Goal: Task Accomplishment & Management: Manage account settings

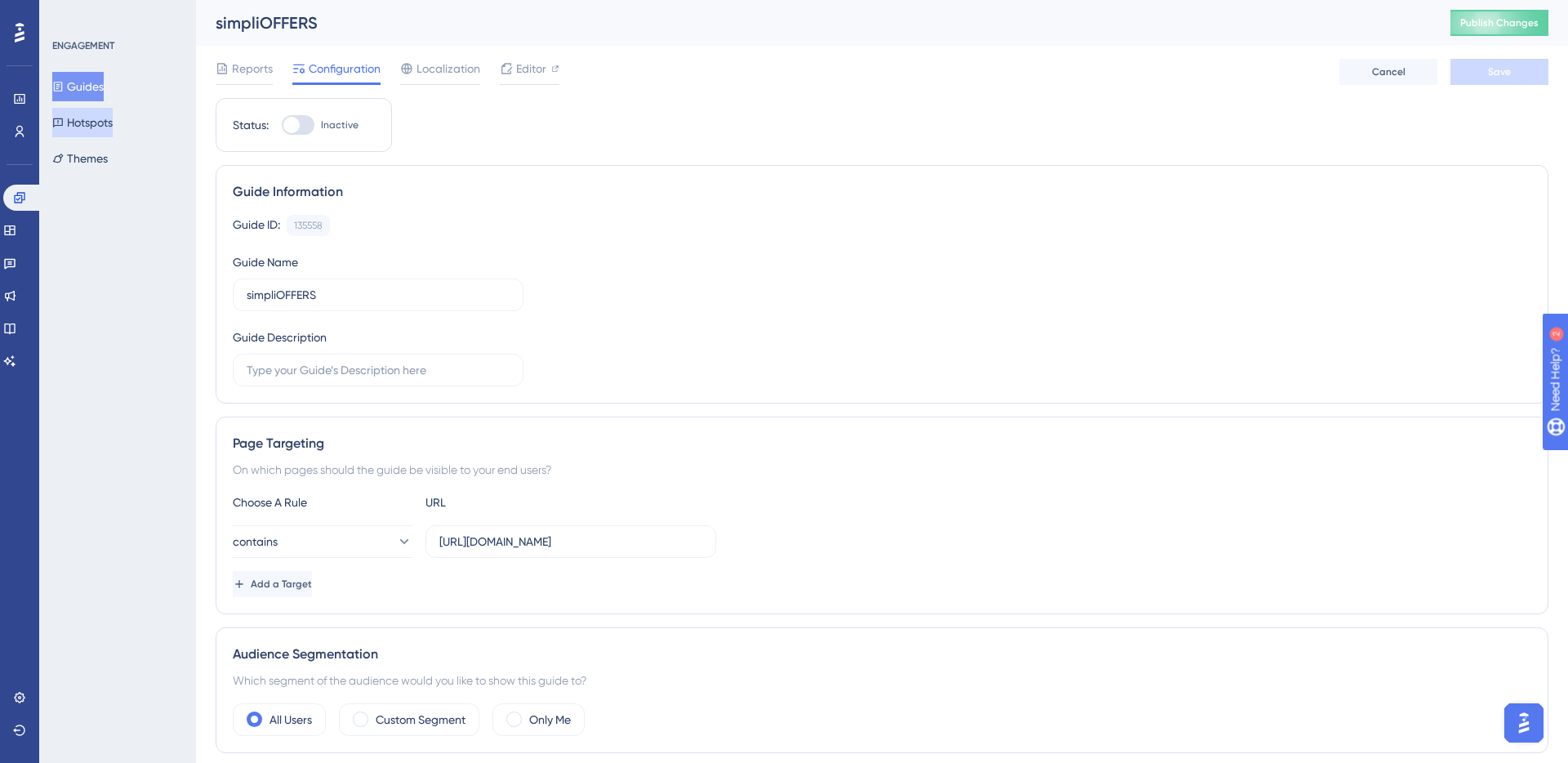
click at [77, 110] on button "Hotspots" at bounding box center [83, 123] width 61 height 30
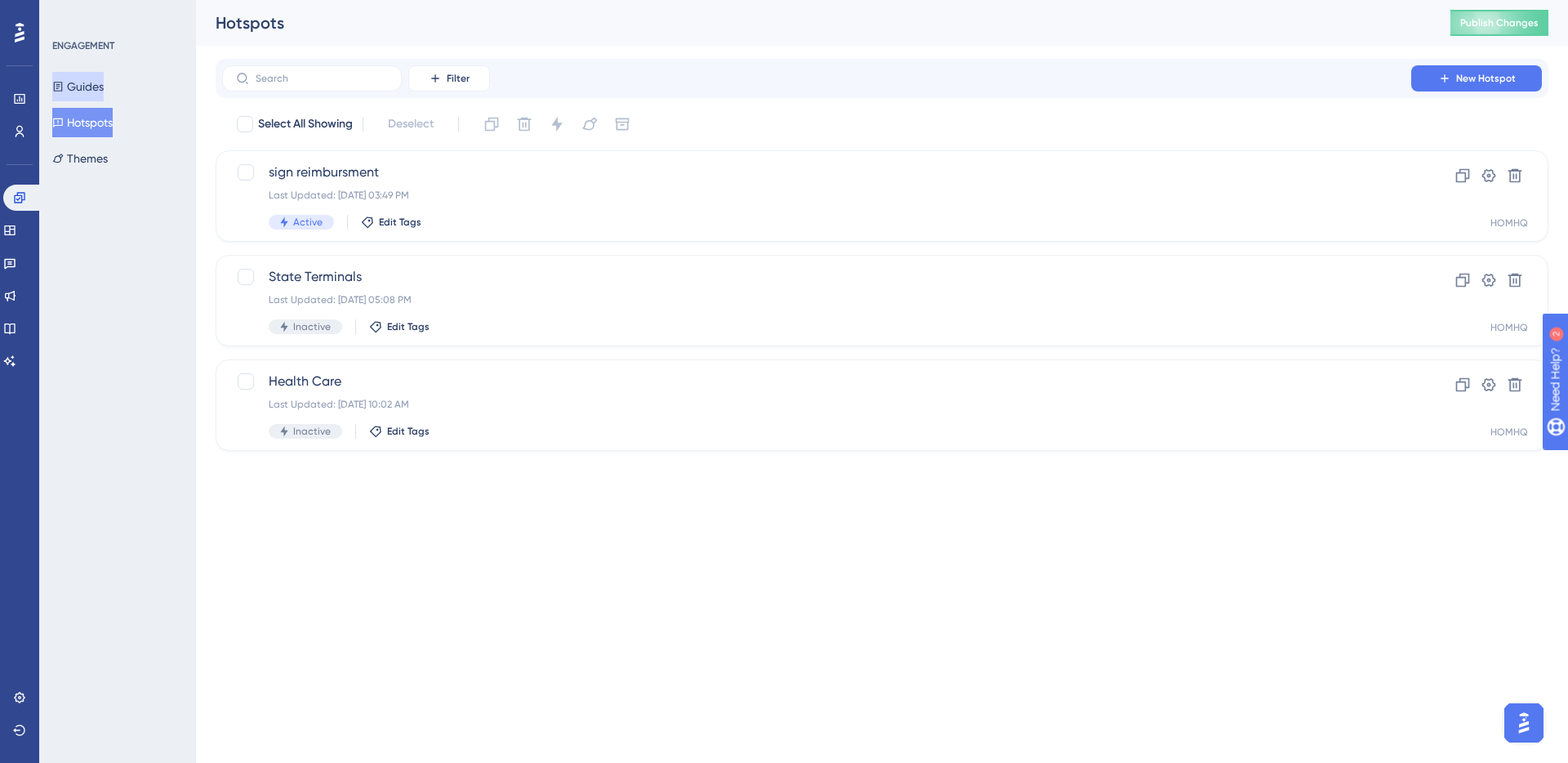
click at [80, 95] on button "Guides" at bounding box center [78, 87] width 52 height 30
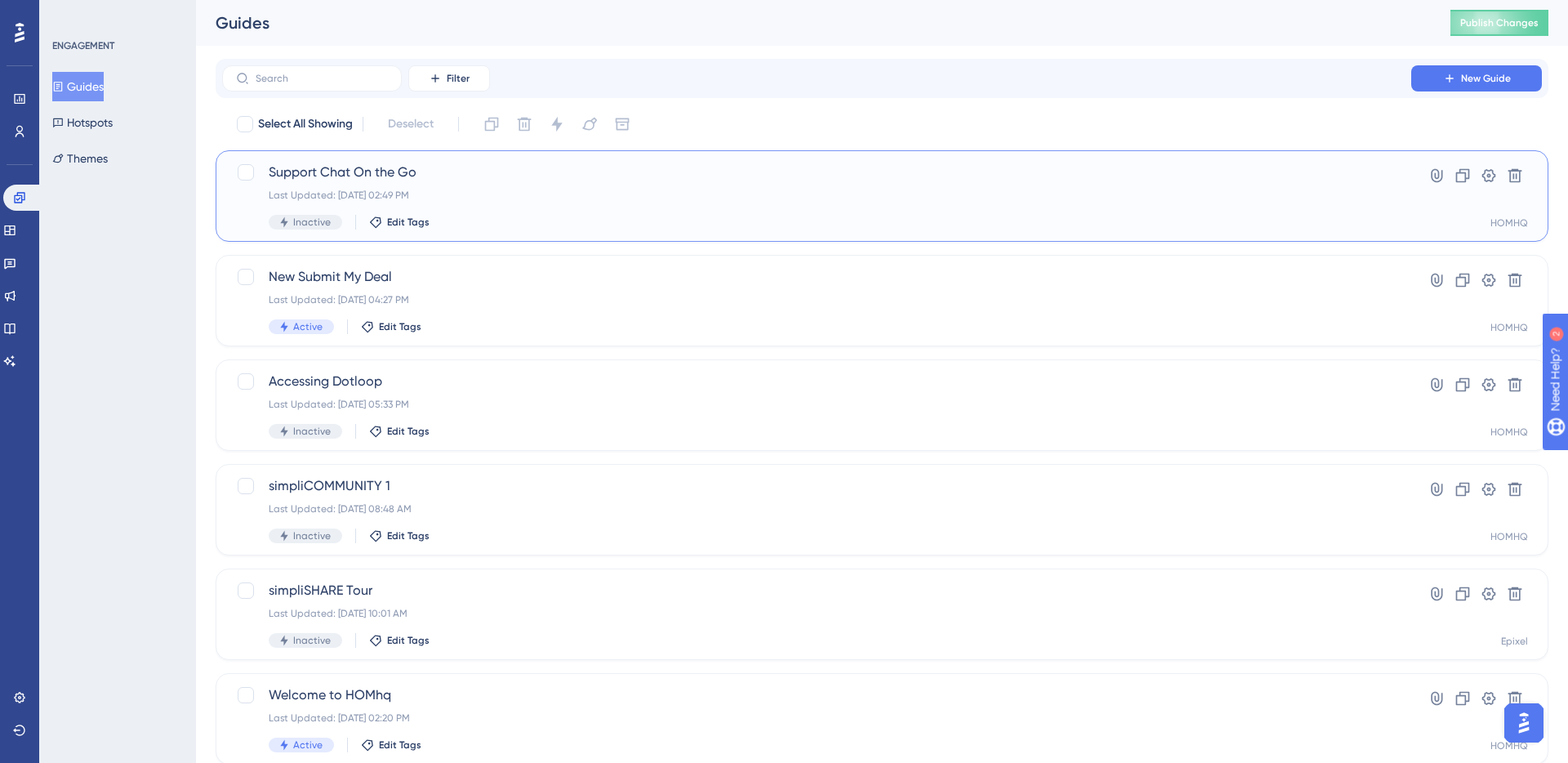
click at [354, 171] on span "Support Chat On the Go" at bounding box center [816, 172] width 1096 height 19
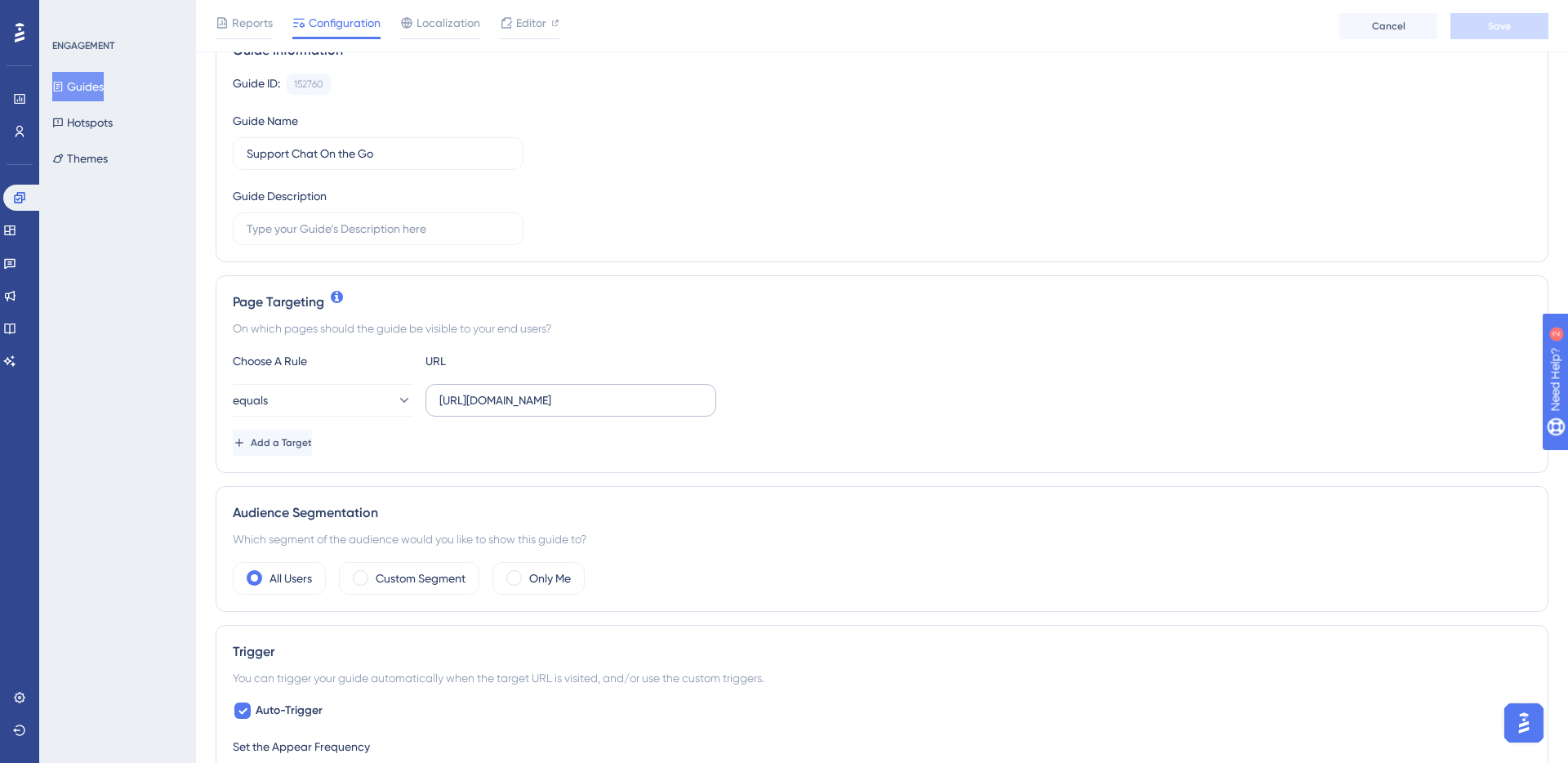
scroll to position [178, 0]
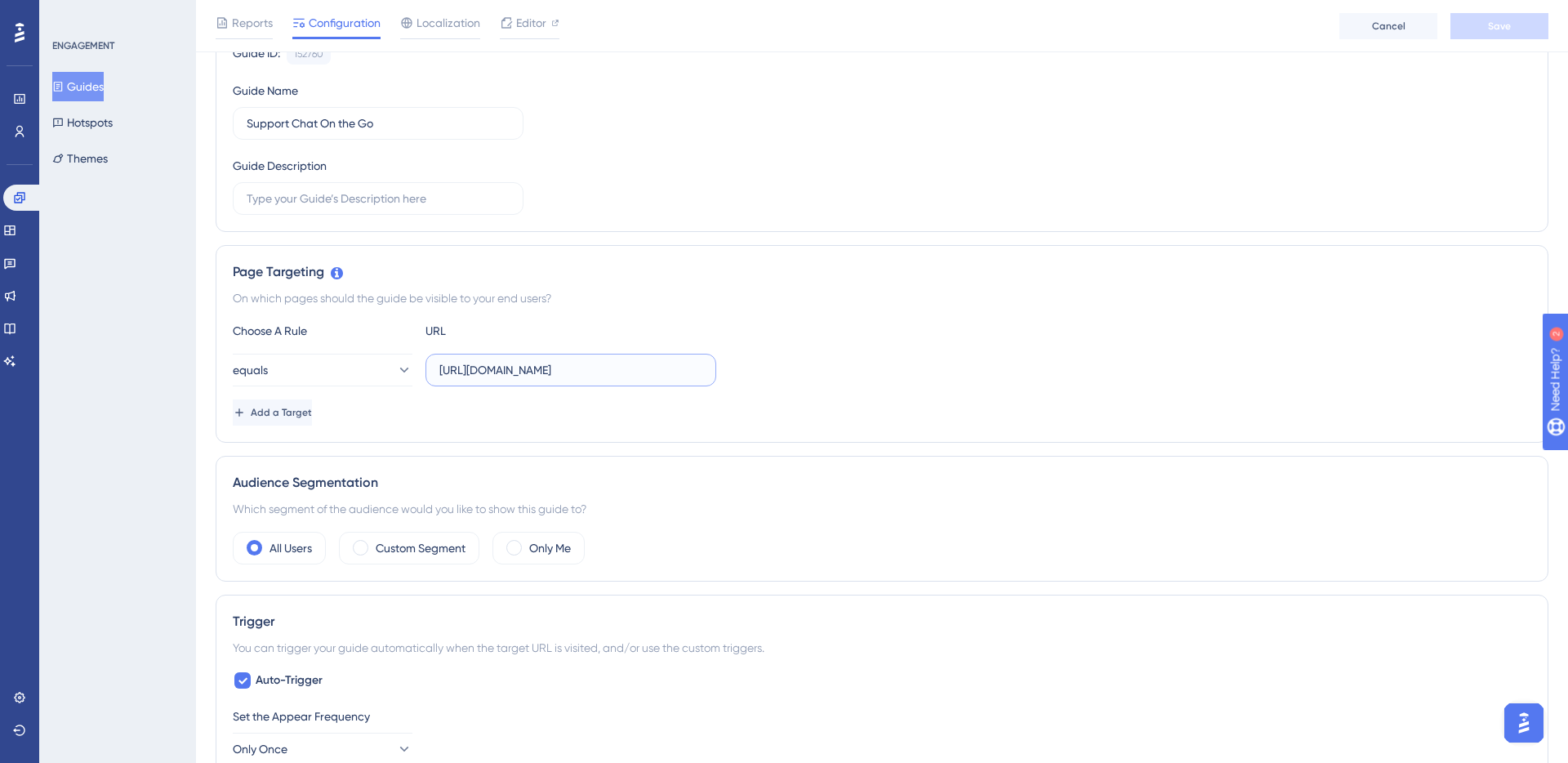
drag, startPoint x: 574, startPoint y: 375, endPoint x: 580, endPoint y: 384, distance: 10.8
click at [574, 375] on input "[URL][DOMAIN_NAME]" at bounding box center [570, 369] width 263 height 18
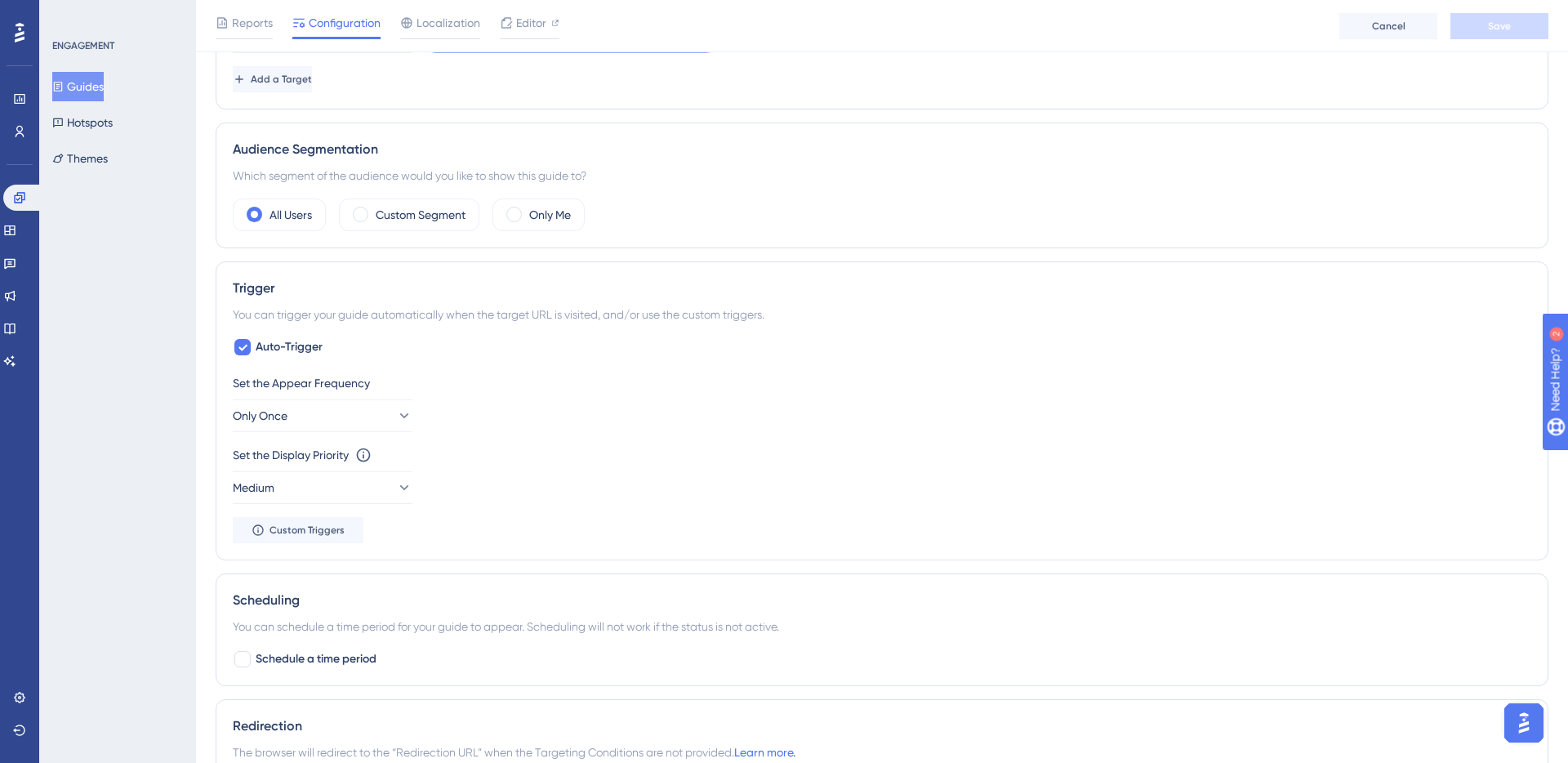
scroll to position [544, 0]
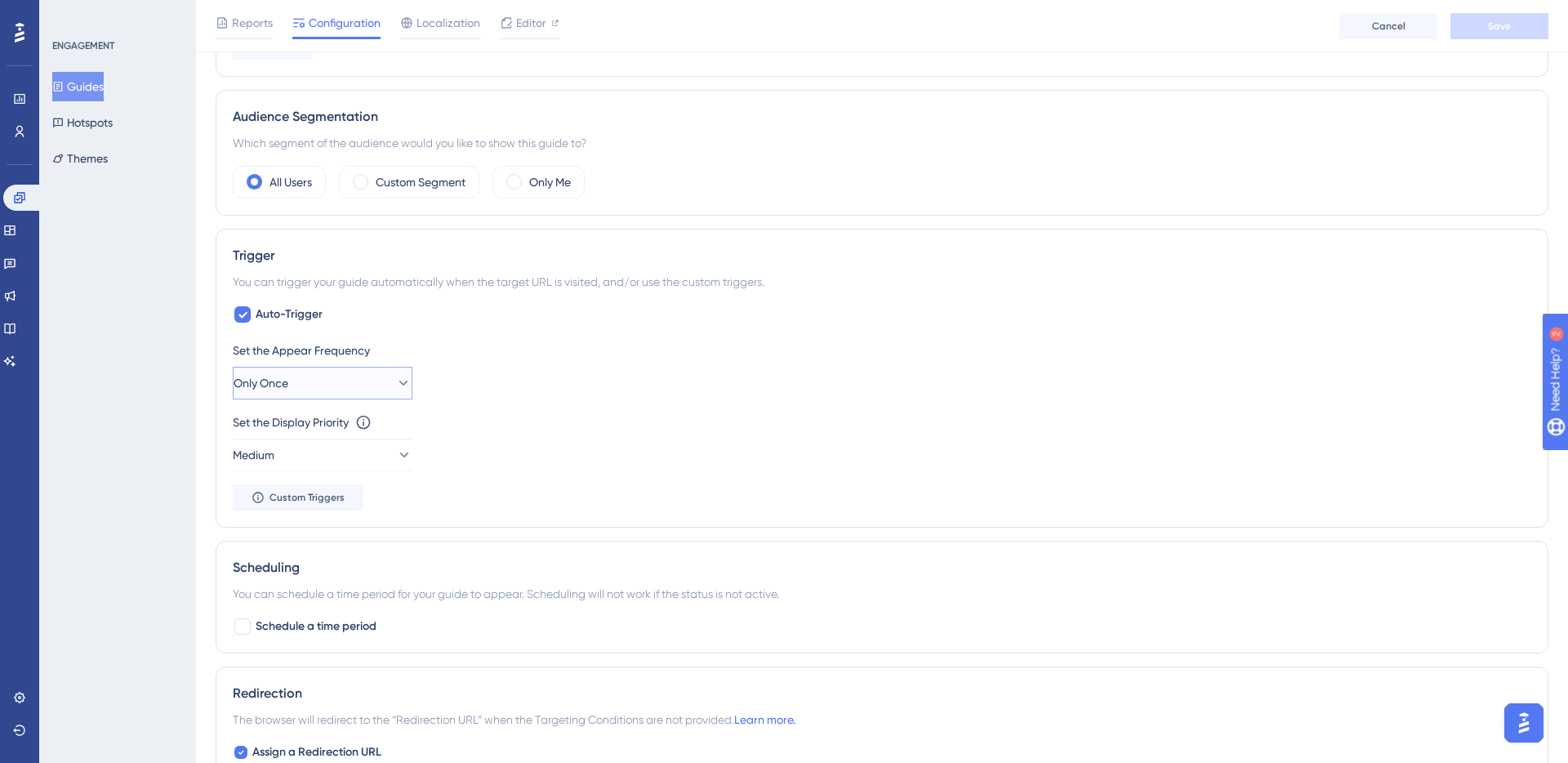
click at [369, 391] on button "Only Once" at bounding box center [322, 382] width 180 height 32
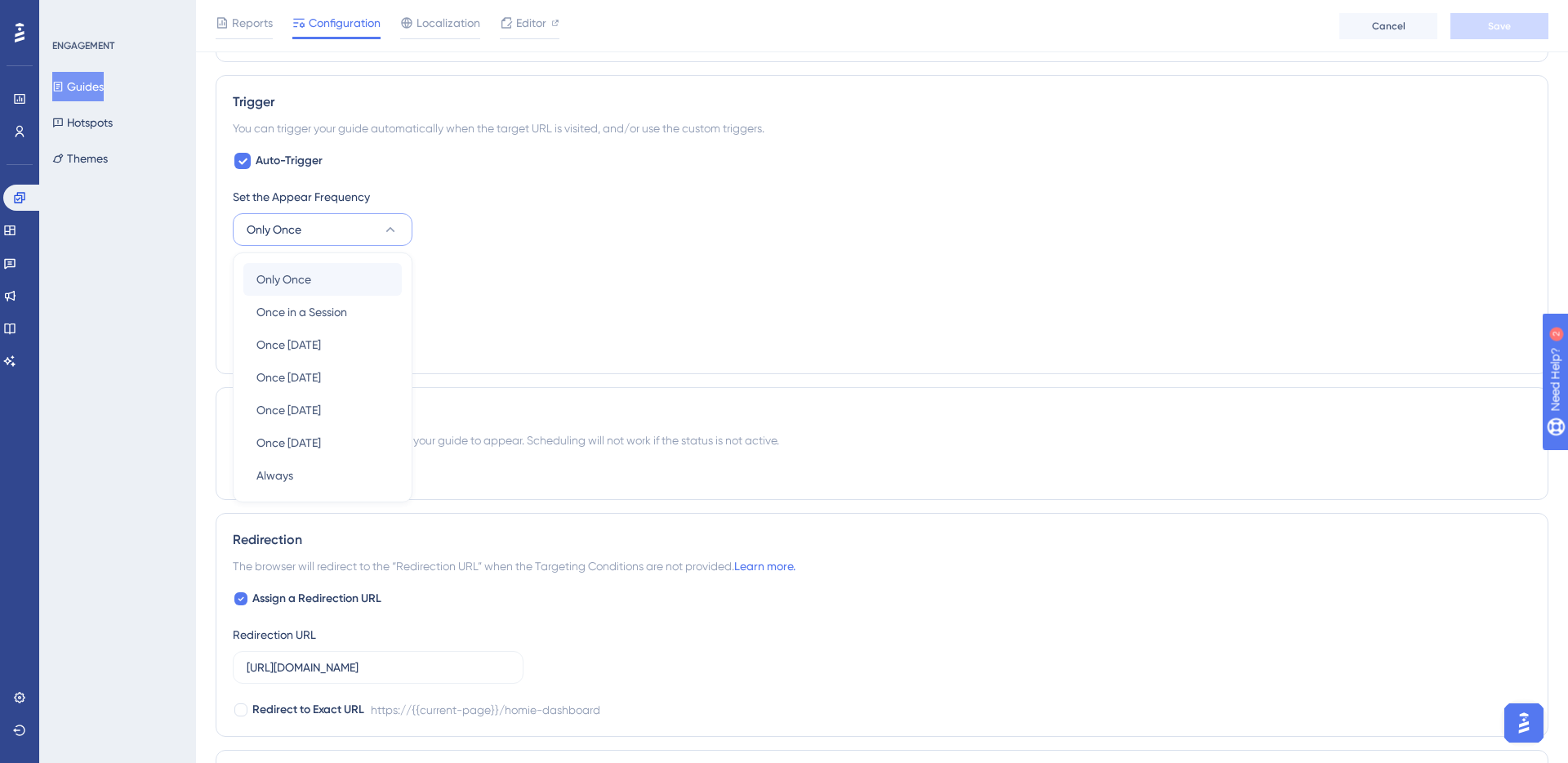
scroll to position [701, 0]
click at [374, 271] on div "Only Once Only Once" at bounding box center [322, 275] width 132 height 32
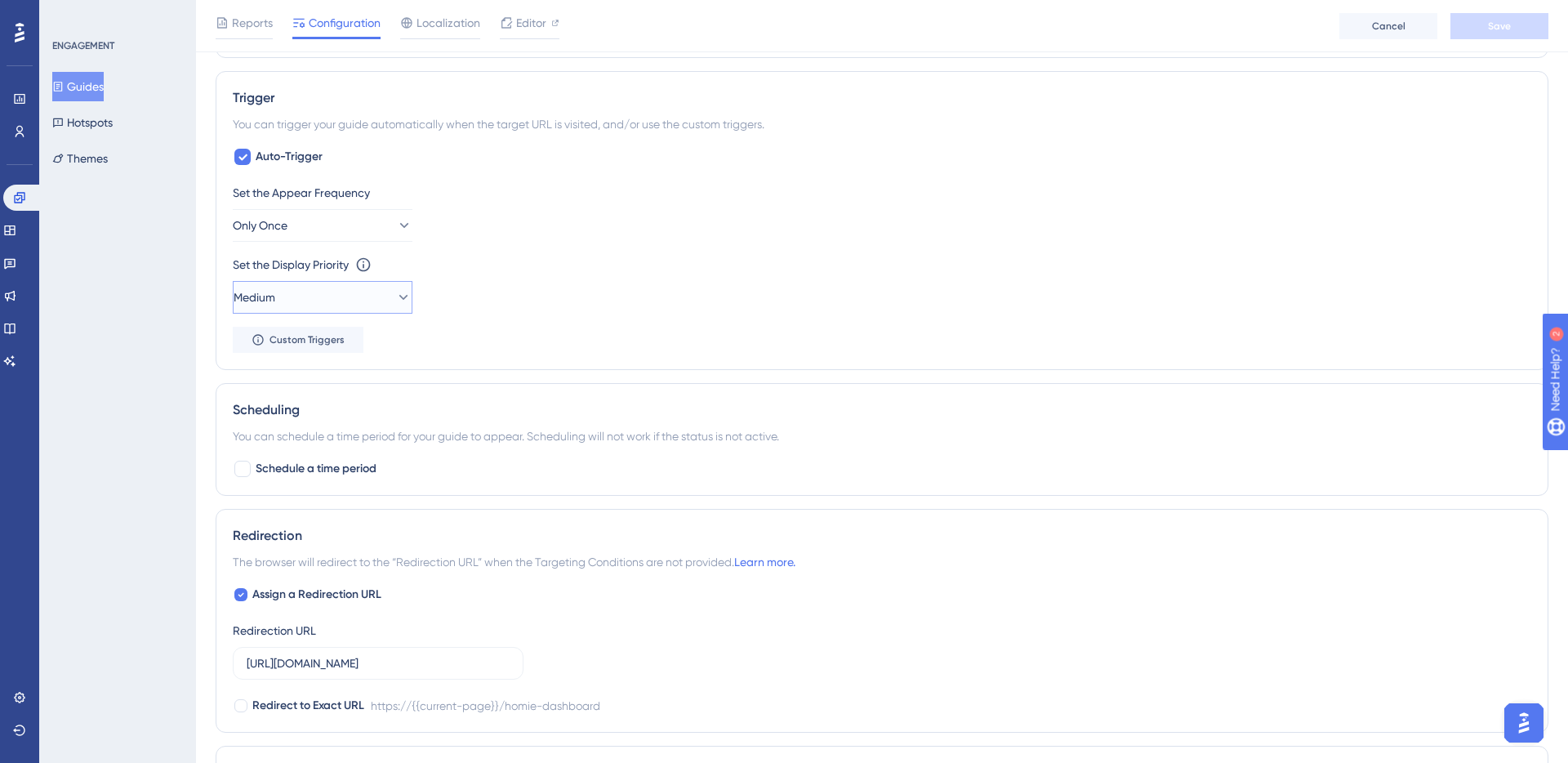
click at [333, 305] on button "Medium" at bounding box center [322, 296] width 180 height 32
click at [324, 431] on div "Highest Highest" at bounding box center [322, 445] width 132 height 32
click at [377, 303] on button "Highest" at bounding box center [322, 296] width 180 height 32
click at [353, 421] on div "High High" at bounding box center [322, 411] width 132 height 32
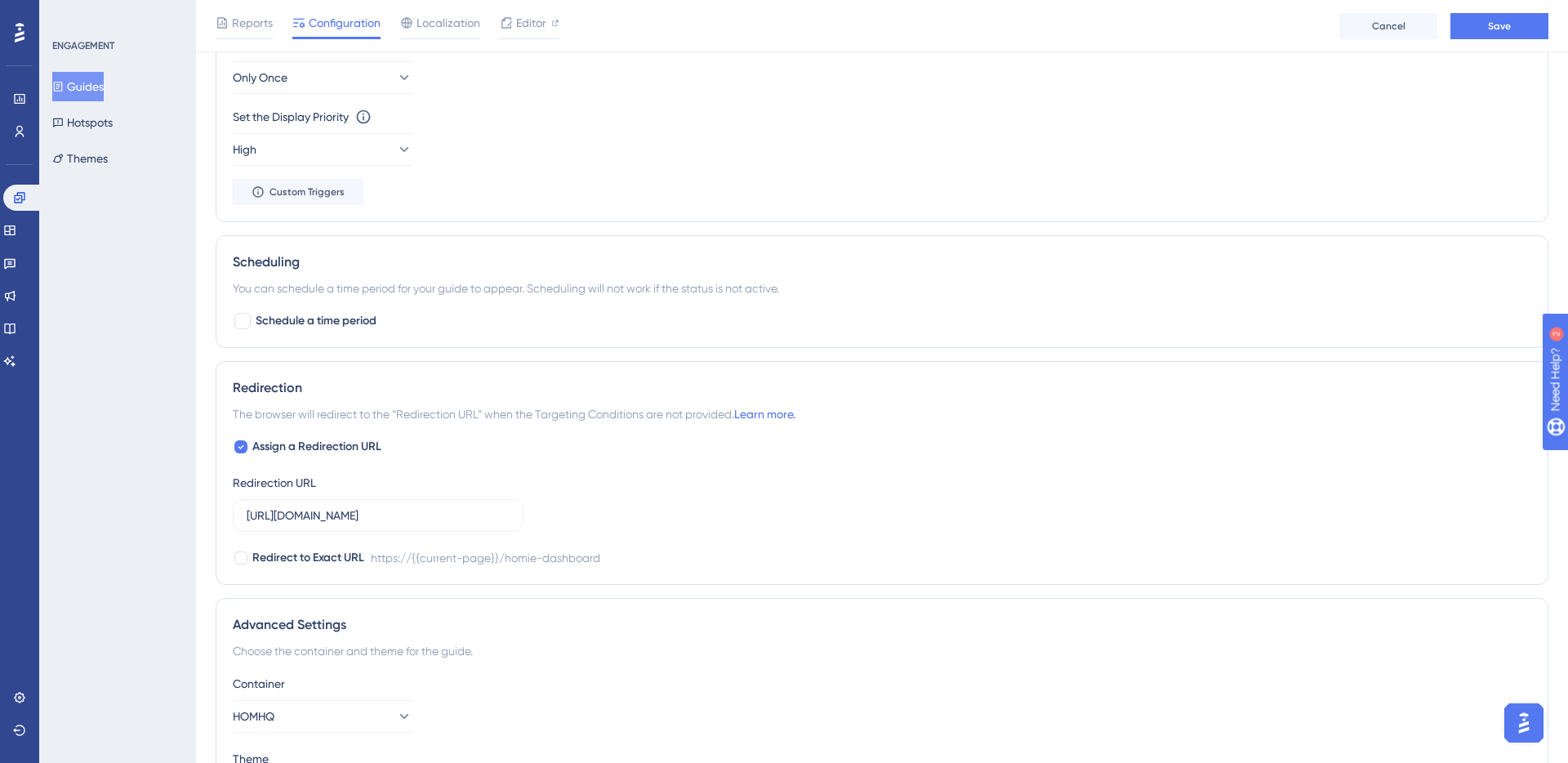
scroll to position [850, 0]
click at [243, 448] on icon at bounding box center [241, 446] width 6 height 13
checkbox input "false"
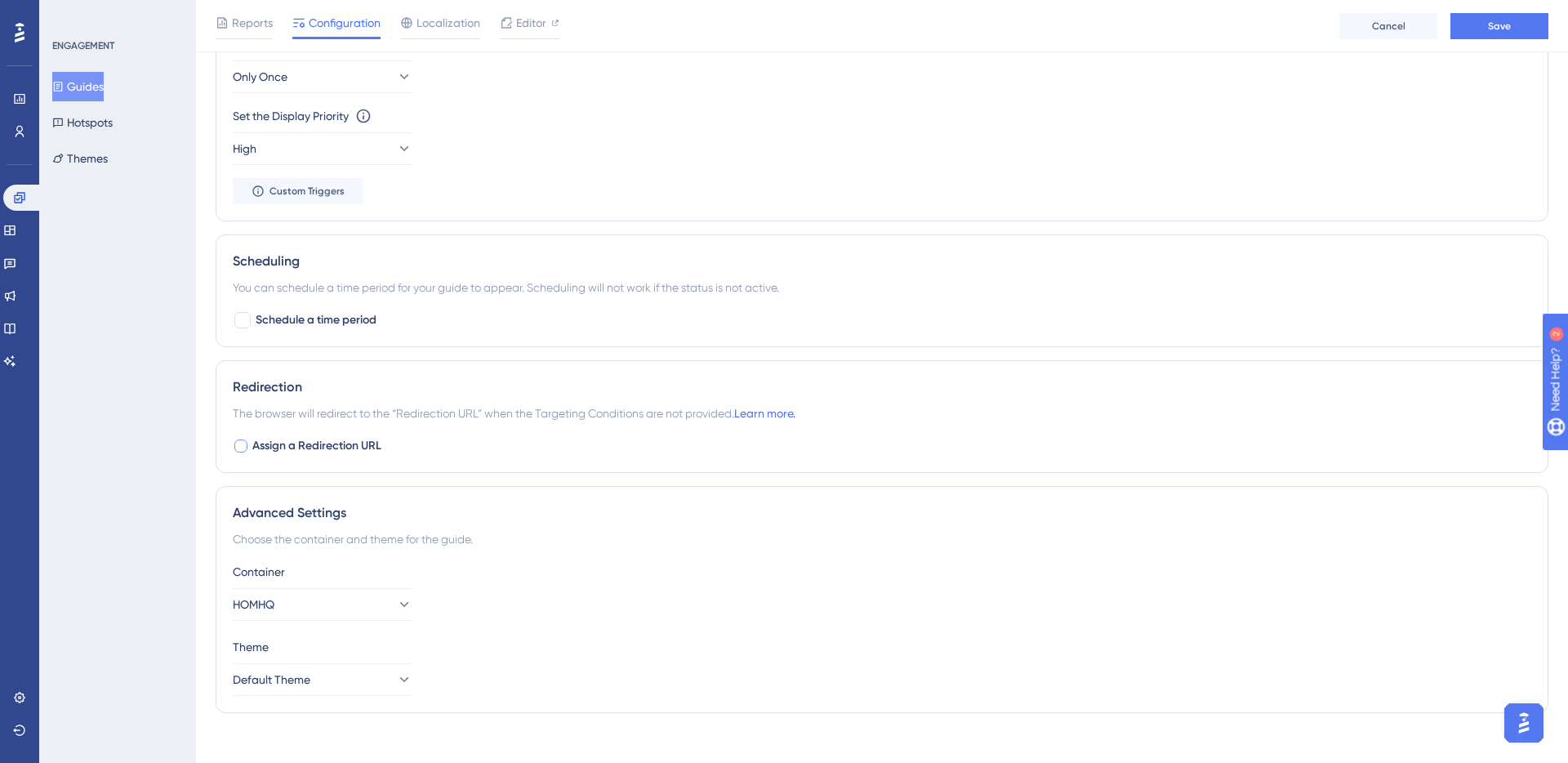
scroll to position [865, 0]
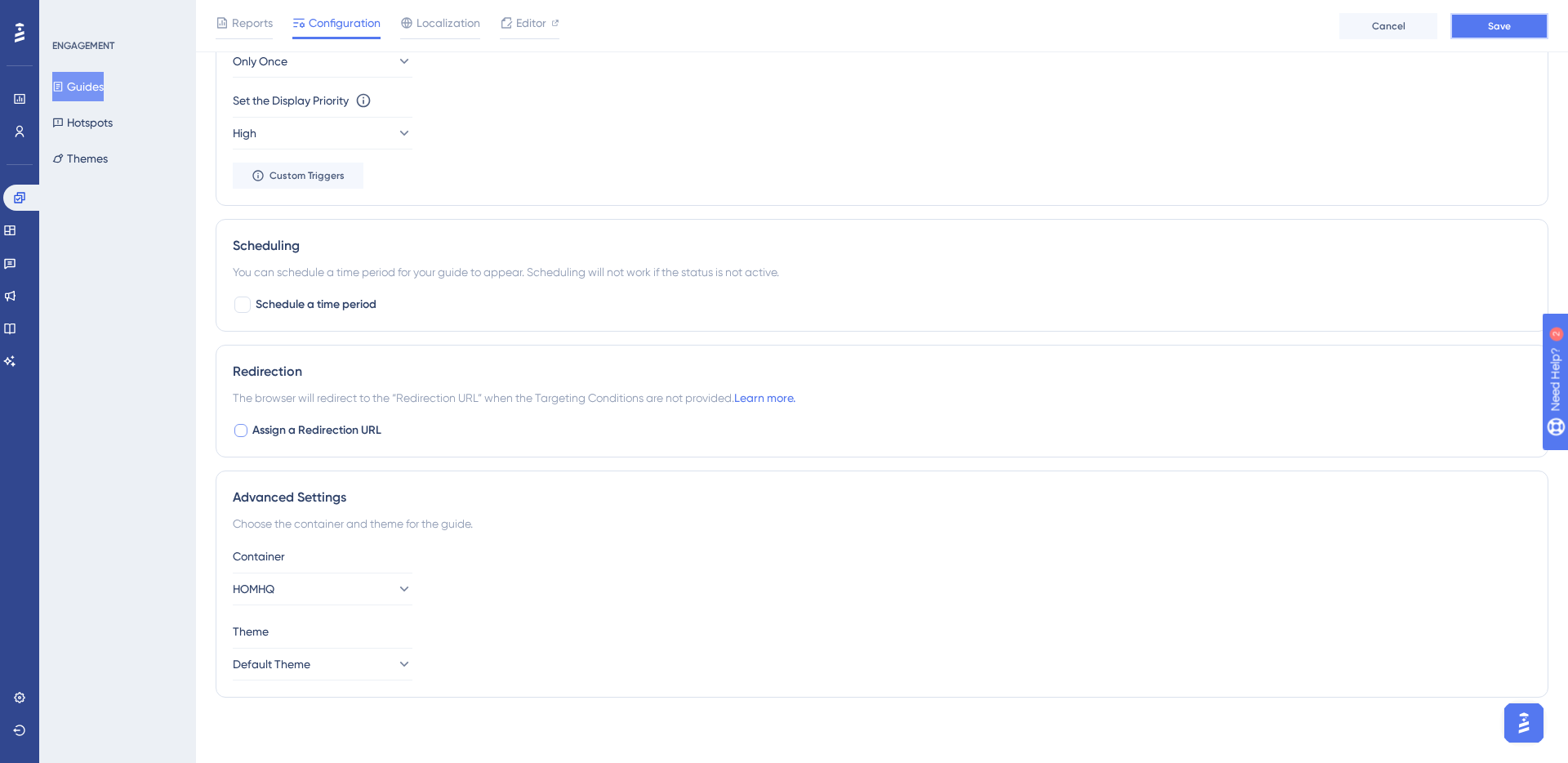
click at [1502, 35] on button "Save" at bounding box center [1499, 26] width 98 height 26
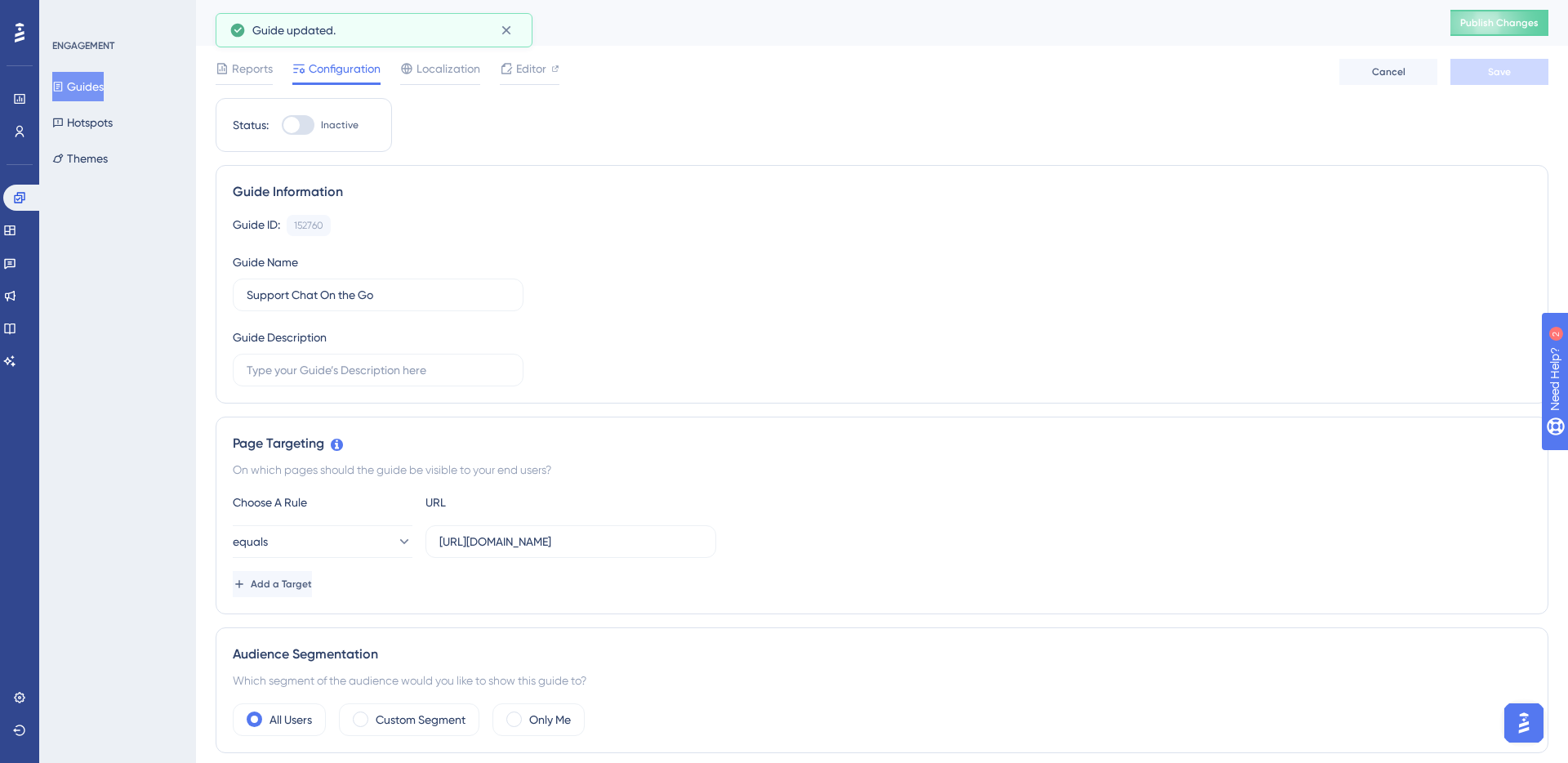
scroll to position [0, 0]
click at [1477, 24] on span "Publish Changes" at bounding box center [1499, 23] width 78 height 13
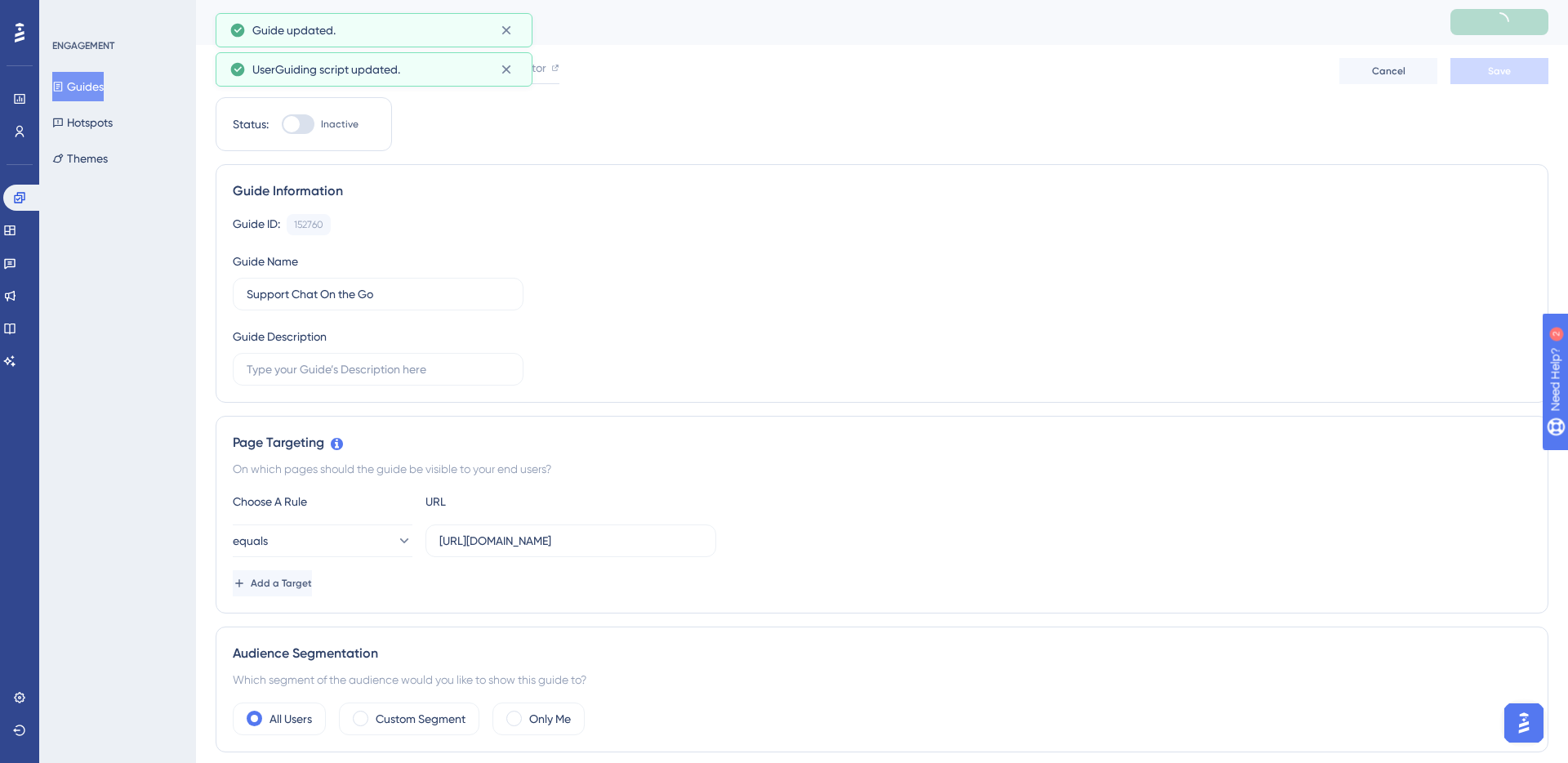
click at [305, 127] on div at bounding box center [297, 124] width 32 height 19
click at [281, 125] on input "Inactive" at bounding box center [280, 125] width 1 height 1
checkbox input "true"
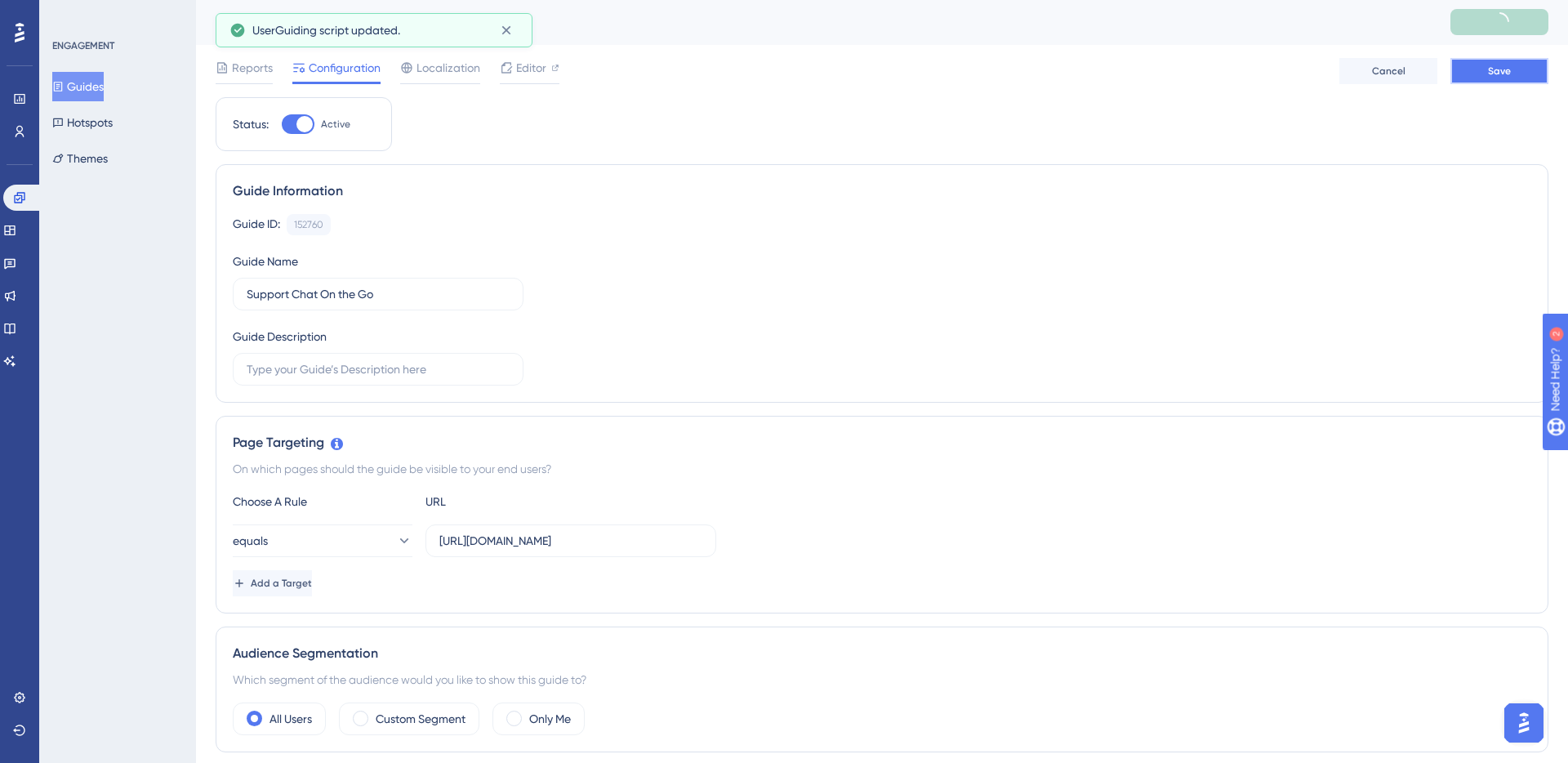
click at [1494, 70] on span "Save" at bounding box center [1499, 71] width 23 height 13
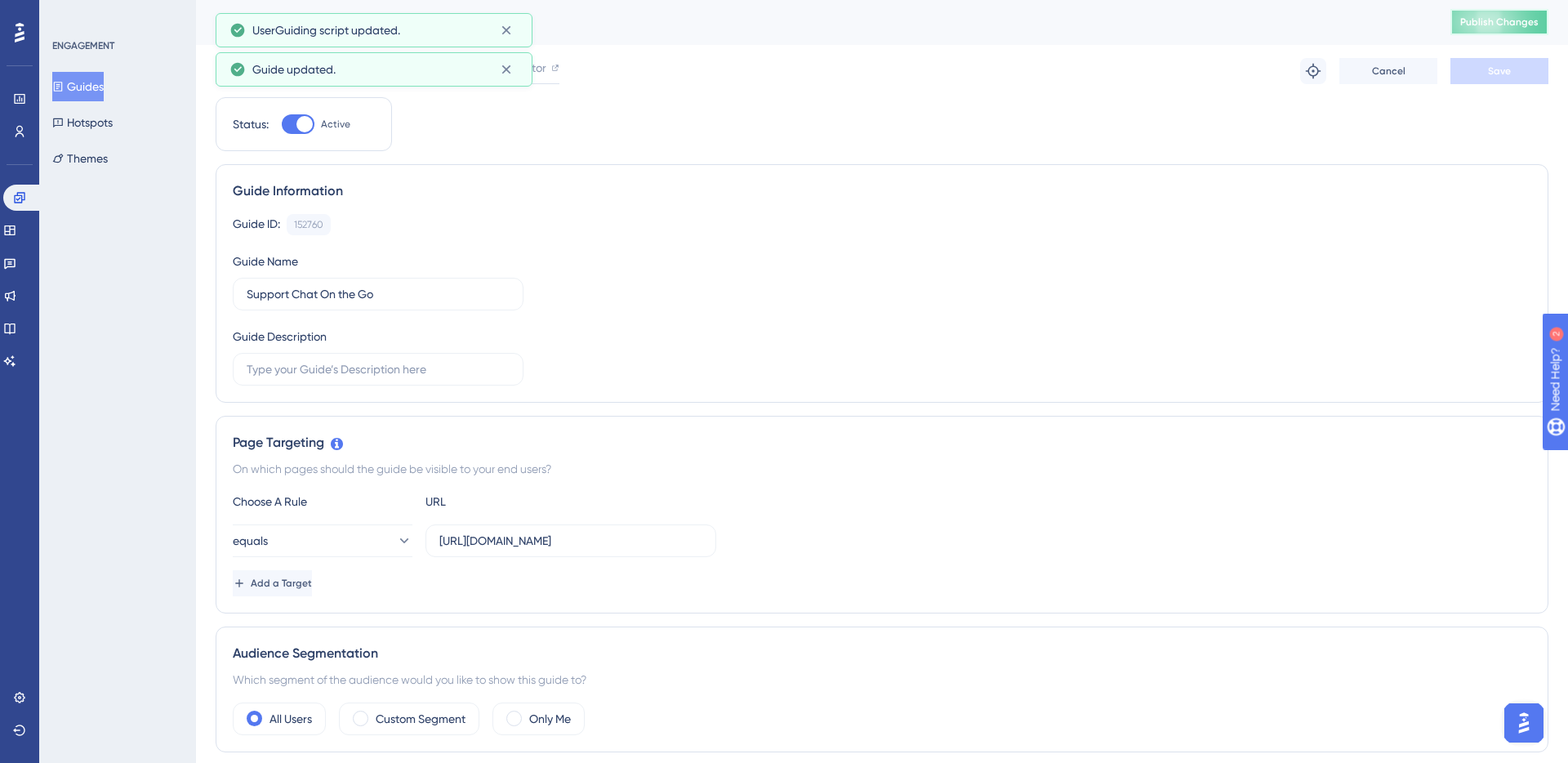
click at [1503, 18] on span "Publish Changes" at bounding box center [1499, 22] width 78 height 13
